Goal: Transaction & Acquisition: Purchase product/service

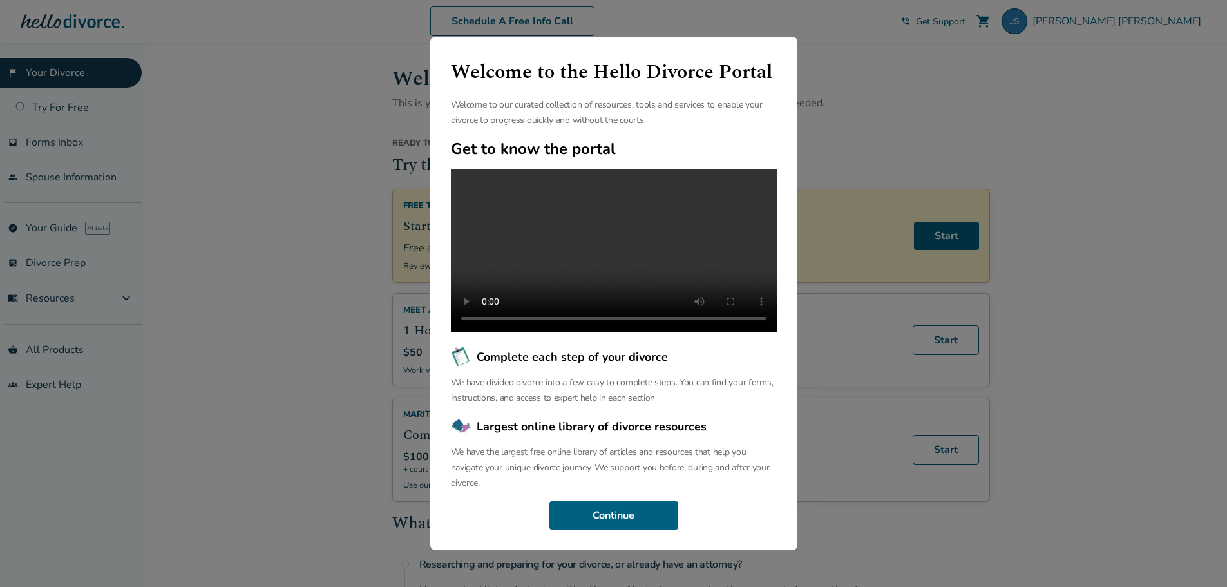
scroll to position [30, 0]
click at [608, 524] on button "Continue" at bounding box center [613, 515] width 129 height 28
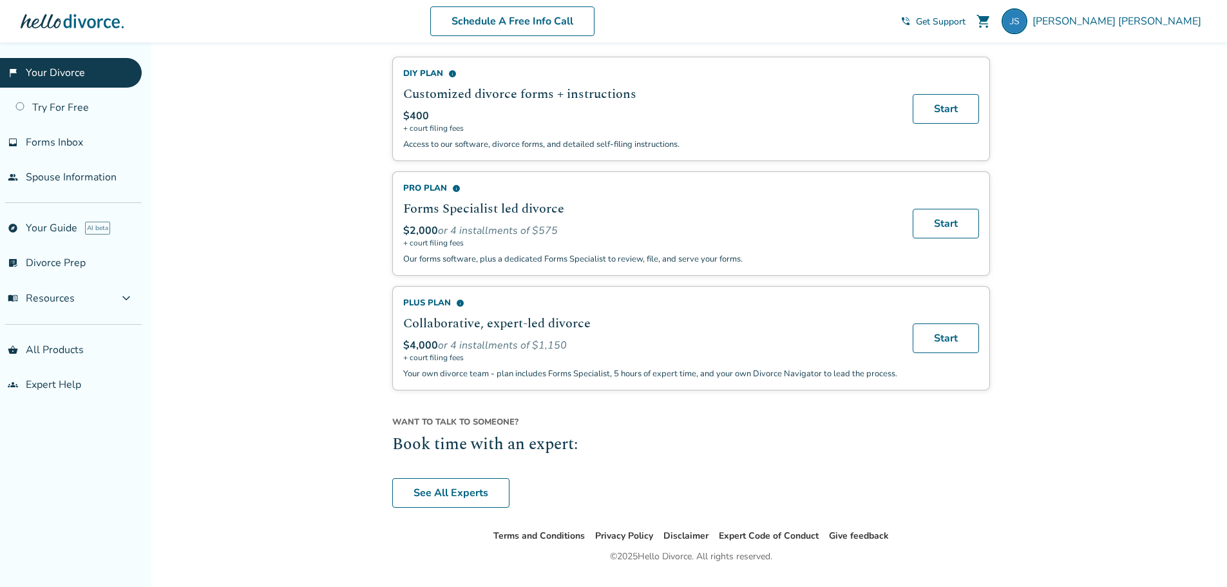
scroll to position [849, 0]
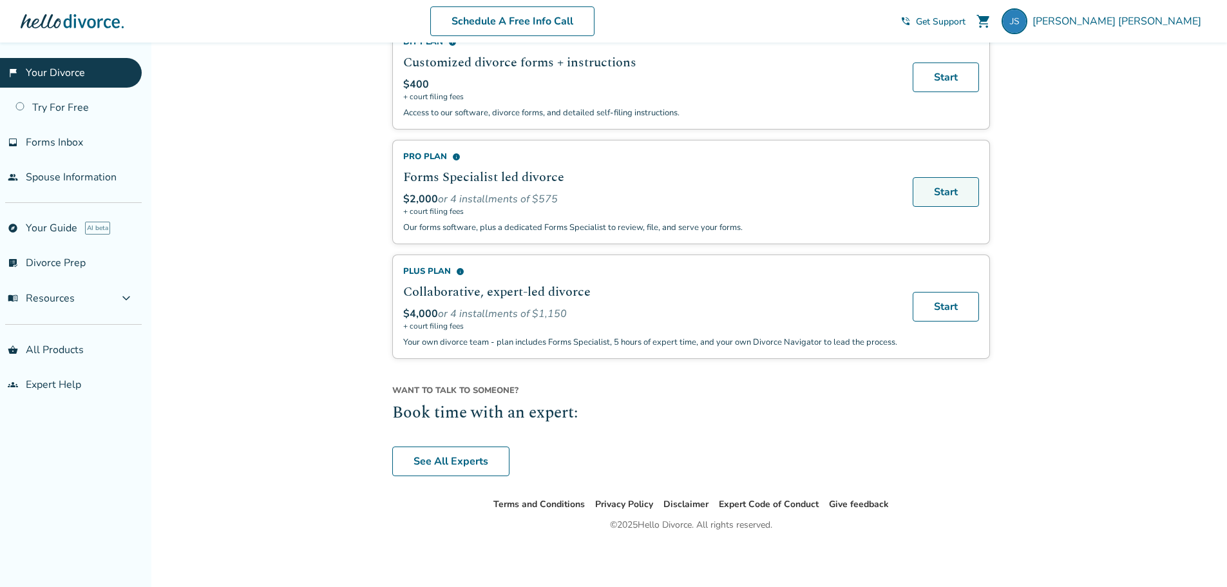
click at [939, 178] on link "Start" at bounding box center [945, 192] width 66 height 30
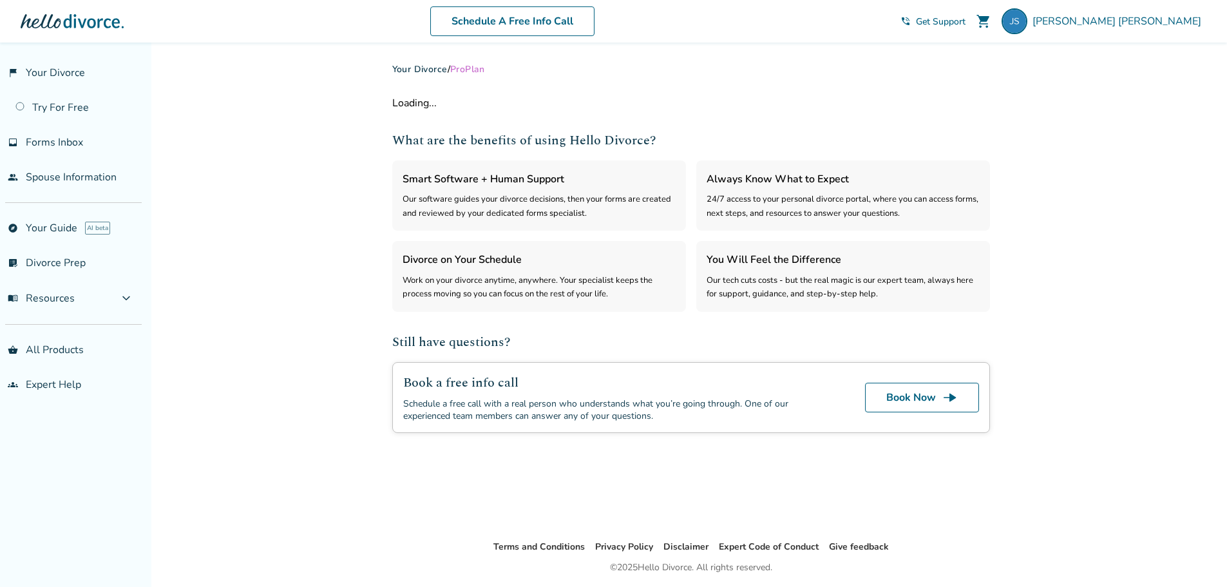
select select "***"
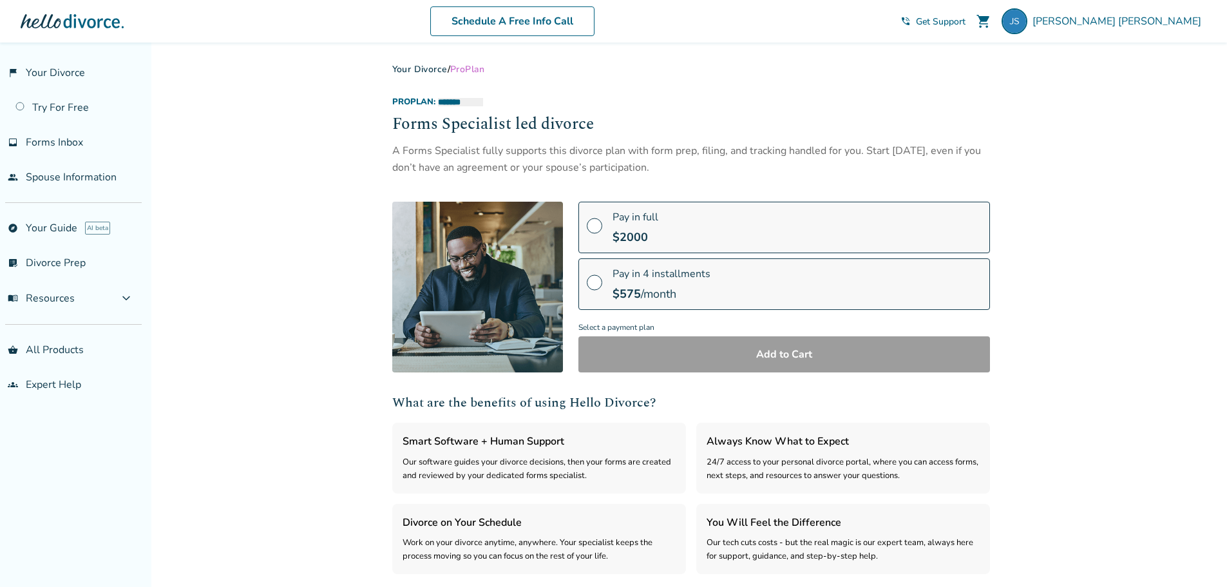
click at [590, 281] on span at bounding box center [594, 287] width 15 height 14
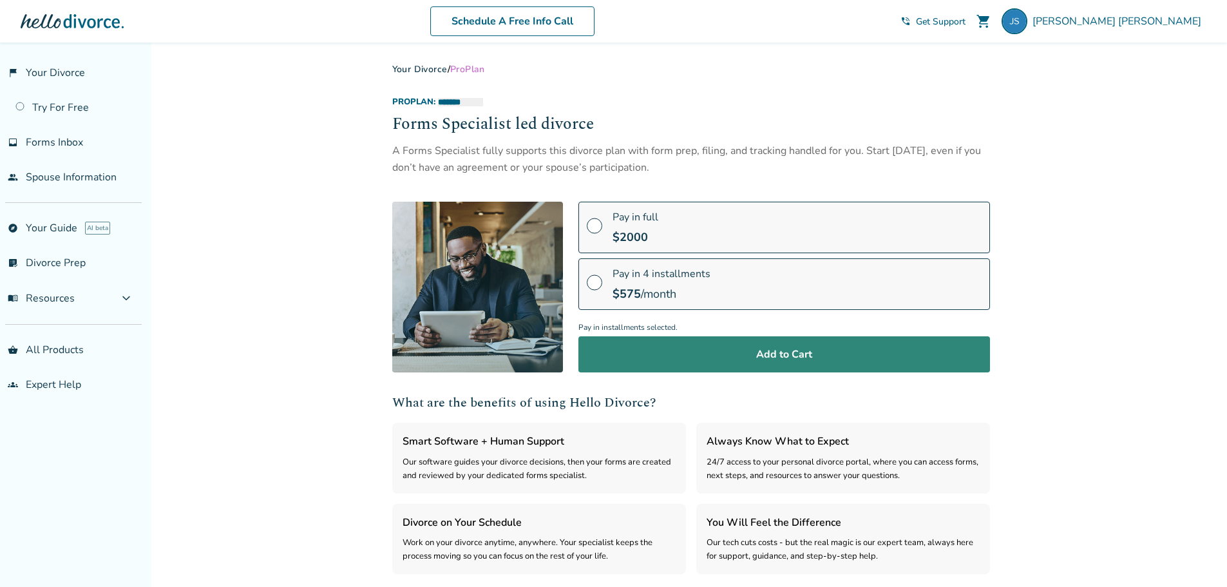
click at [771, 352] on button "Add to Cart" at bounding box center [783, 354] width 411 height 36
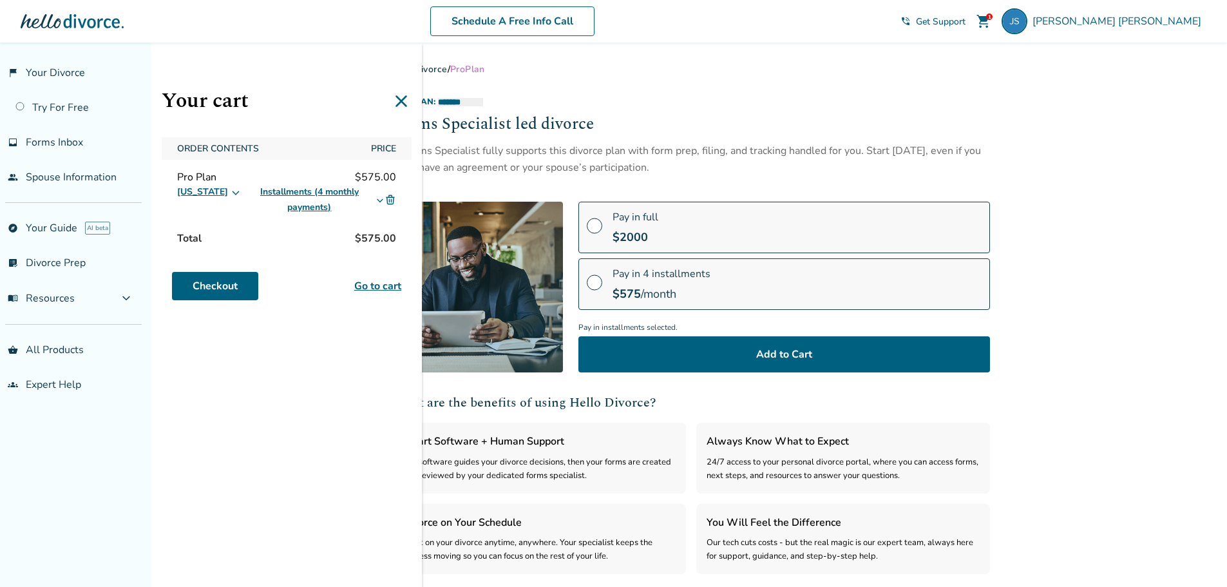
click at [376, 282] on link "Go to cart" at bounding box center [377, 285] width 47 height 15
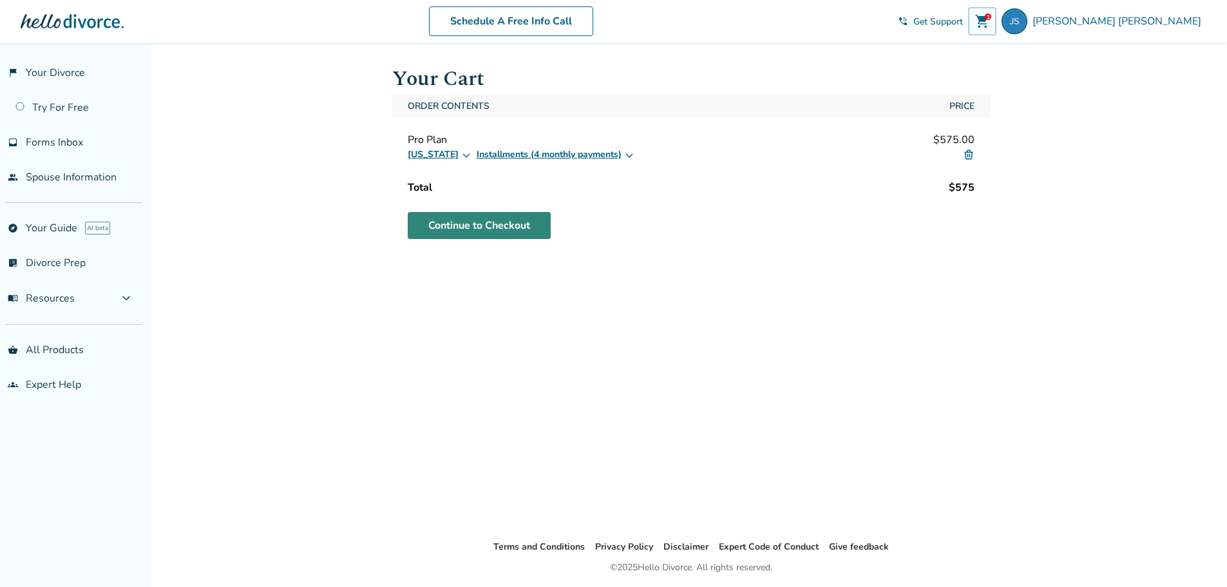
click at [498, 224] on link "Continue to Checkout" at bounding box center [479, 225] width 143 height 27
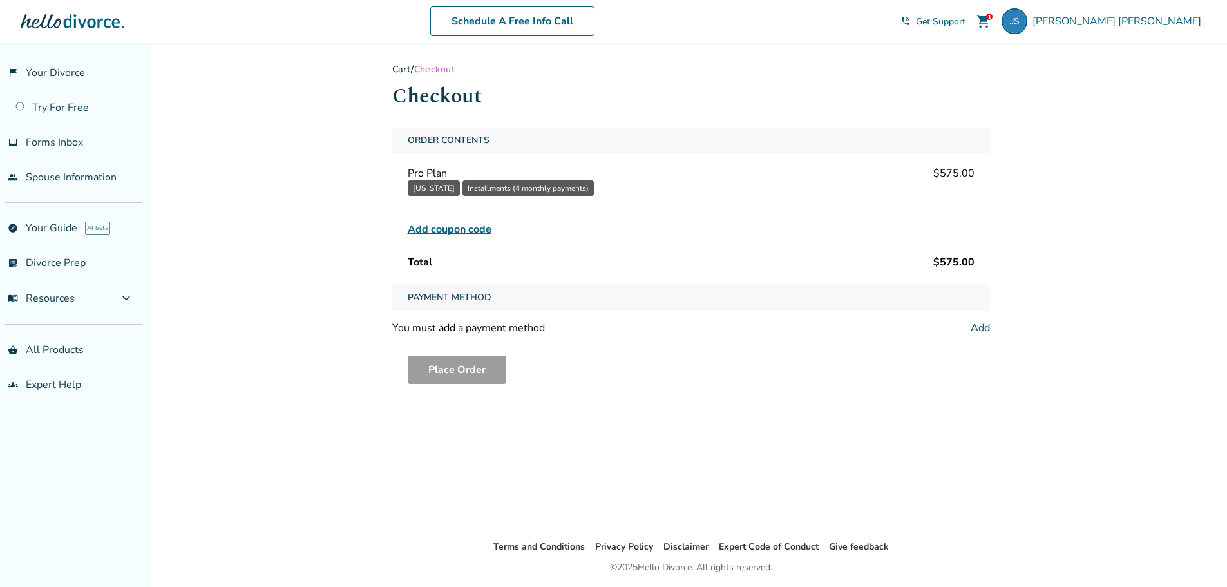
click at [449, 292] on span "Payment Method" at bounding box center [449, 298] width 94 height 26
